Goal: Task Accomplishment & Management: Use online tool/utility

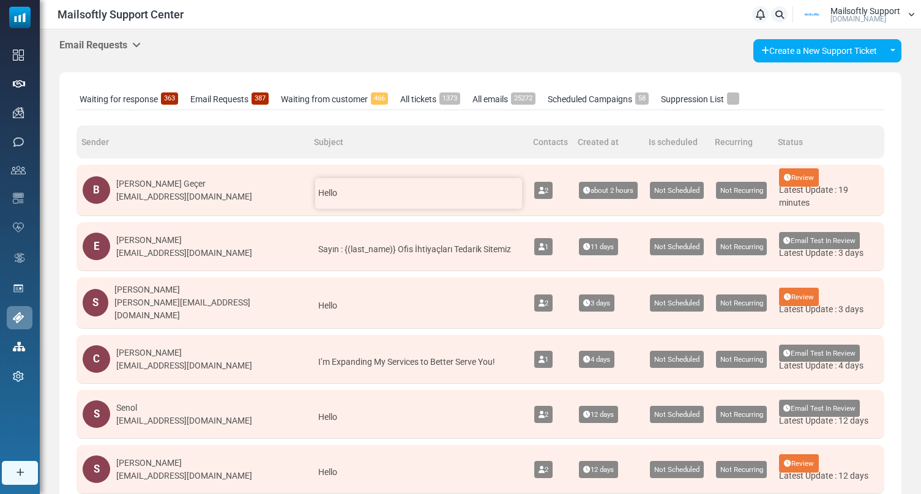
click at [380, 196] on div "Hello" at bounding box center [418, 193] width 207 height 31
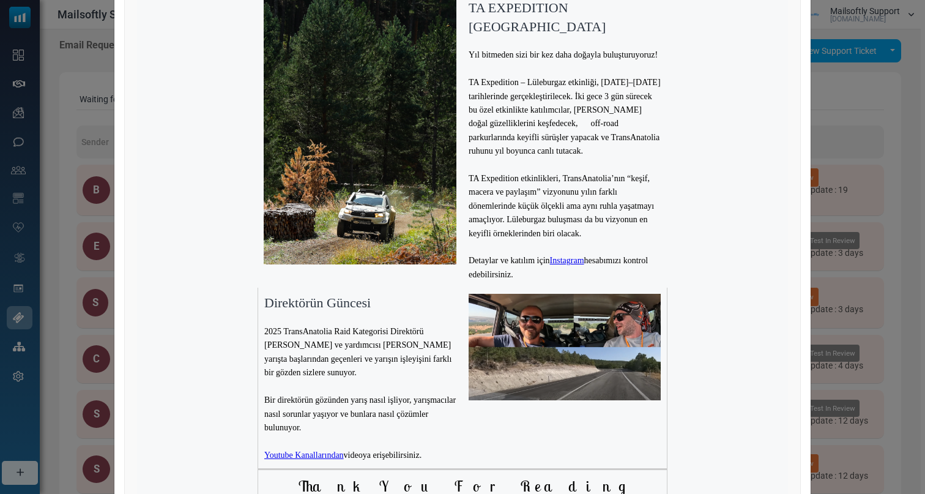
scroll to position [1324, 0]
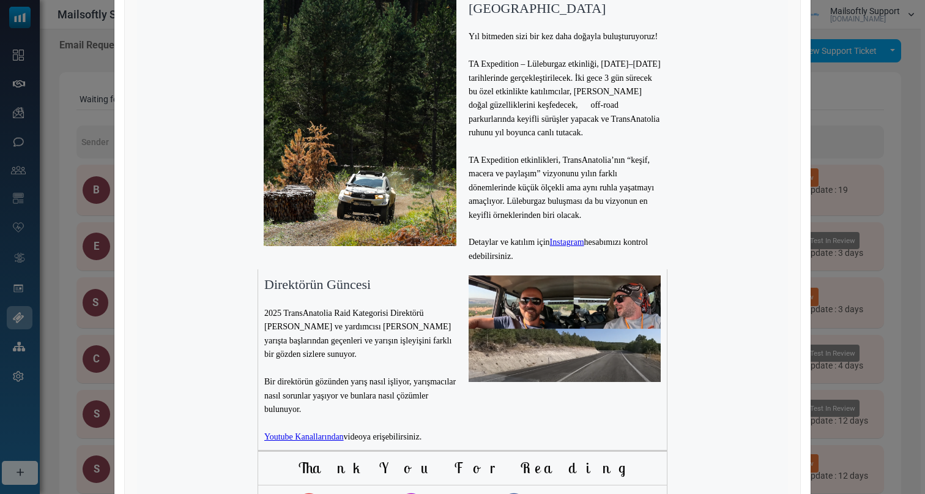
click at [313, 432] on link "Youtube Kanallarından" at bounding box center [304, 436] width 80 height 9
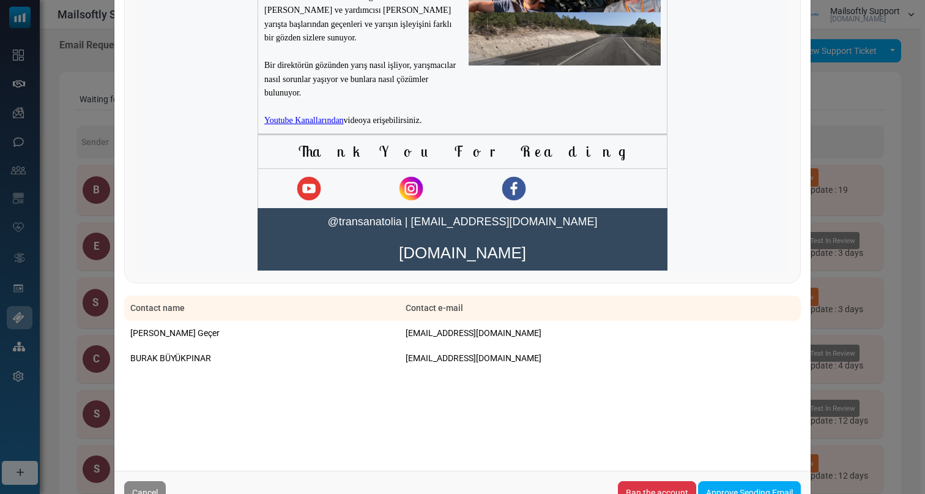
scroll to position [1646, 0]
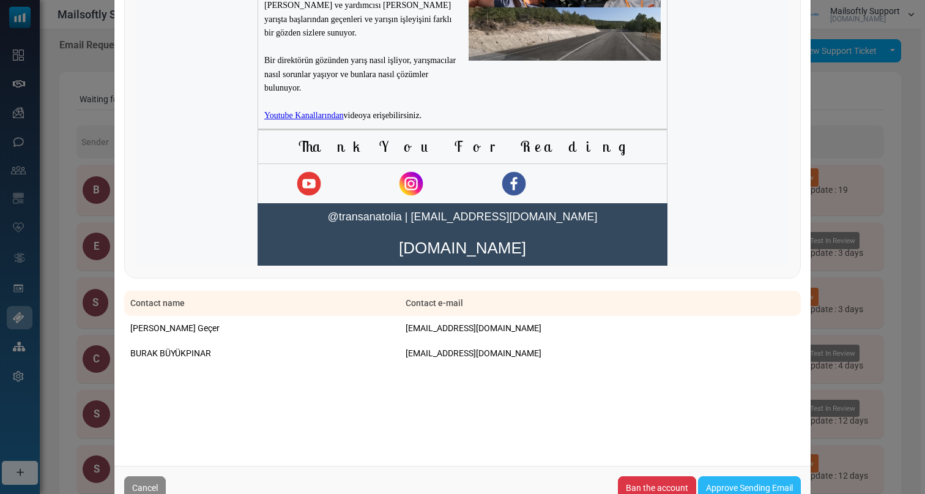
click at [740, 476] on link "Approve Sending Email" at bounding box center [749, 487] width 103 height 23
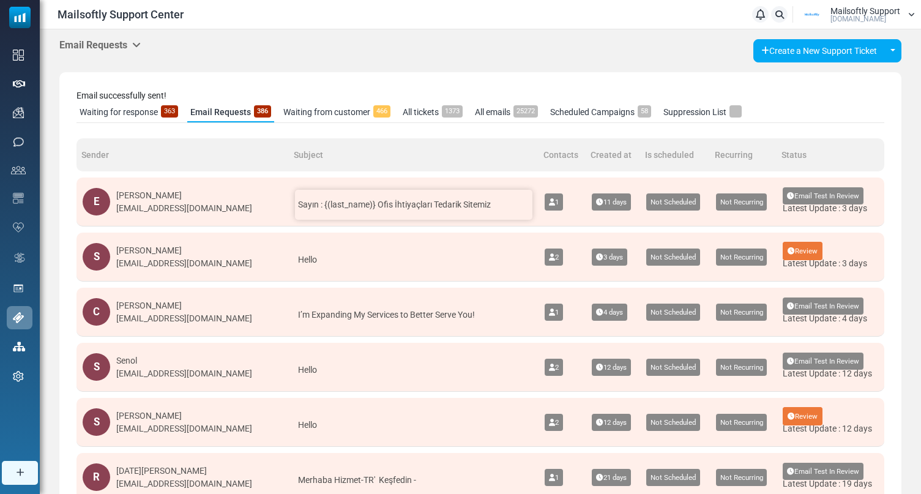
click at [354, 214] on div "Sayın : {(last_name)} Ofis İhtiyaçları Tedarik Sitemiz" at bounding box center [413, 205] width 237 height 30
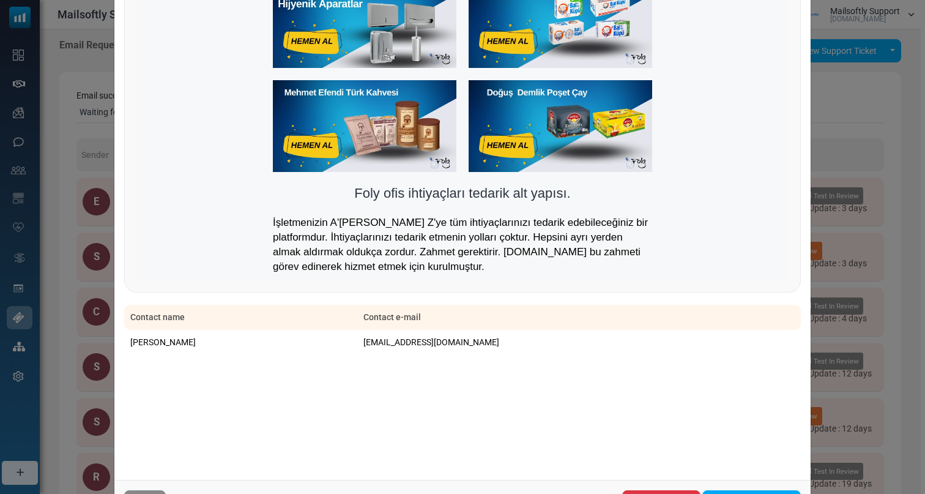
scroll to position [756, 0]
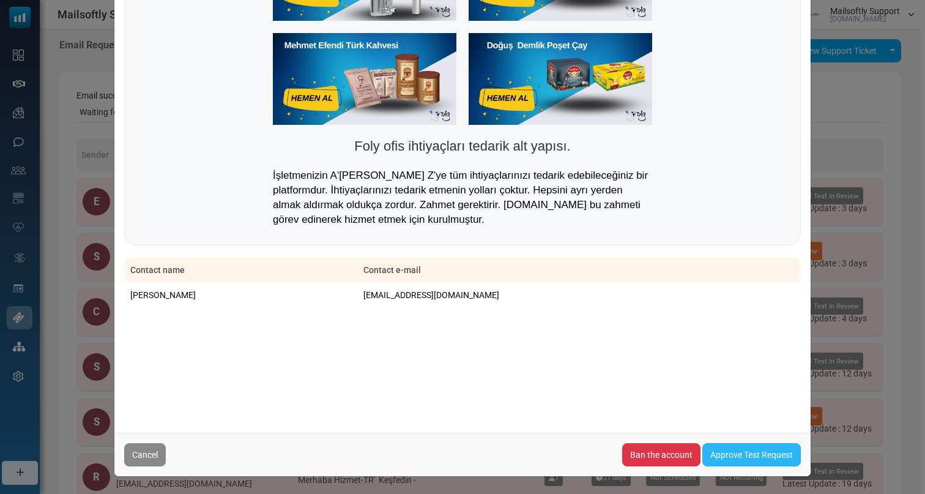
click at [744, 458] on link "Approve Test Request" at bounding box center [751, 454] width 98 height 23
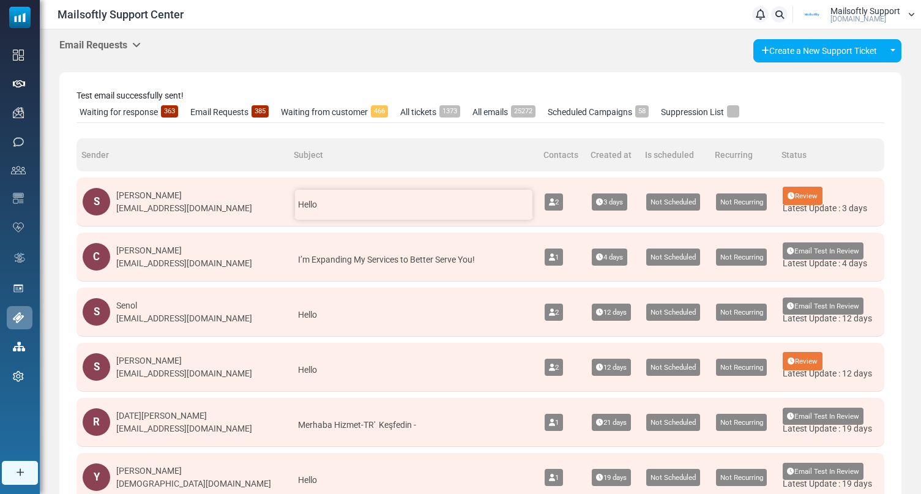
click at [312, 206] on div "Hello" at bounding box center [413, 205] width 237 height 30
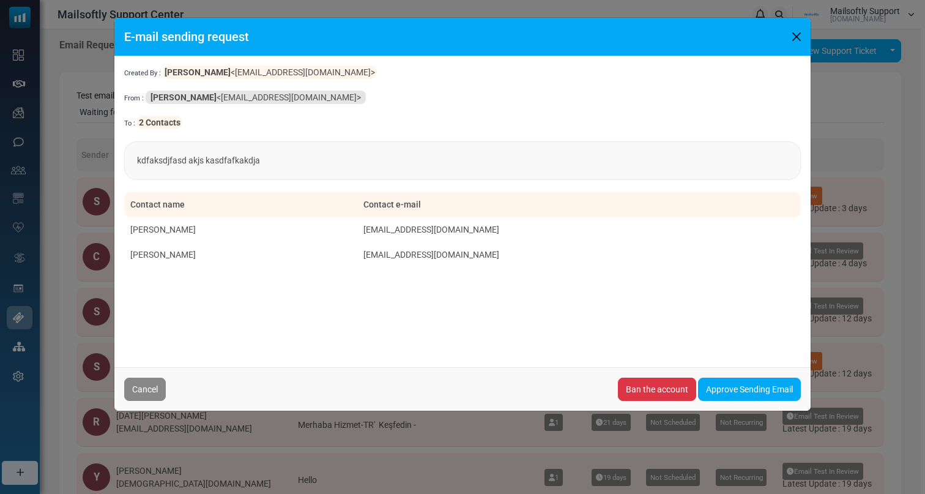
click at [798, 38] on button "Close" at bounding box center [796, 37] width 18 height 18
